Goal: Entertainment & Leisure: Consume media (video, audio)

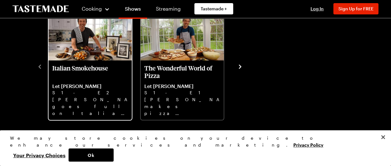
scroll to position [188, 0]
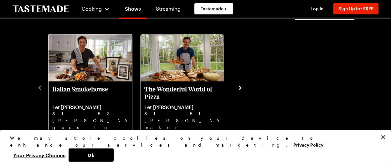
click at [105, 46] on img "Italian Smokehouse" at bounding box center [90, 57] width 83 height 47
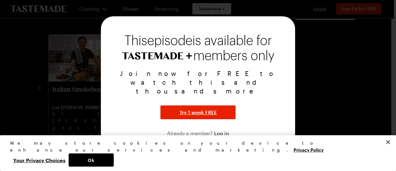
click at [39, 115] on div at bounding box center [198, 85] width 396 height 171
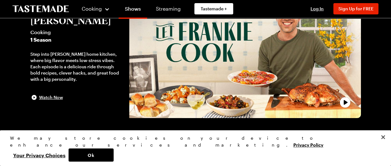
scroll to position [0, 0]
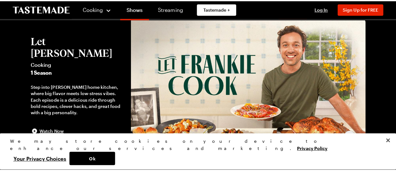
scroll to position [31, 0]
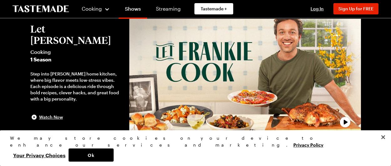
click at [345, 122] on icon "play trailer" at bounding box center [345, 122] width 19 height 19
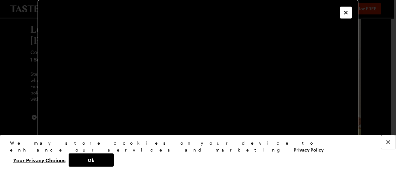
click at [388, 149] on button "Close" at bounding box center [388, 142] width 14 height 14
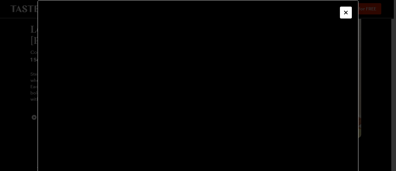
scroll to position [10, 0]
